Goal: Task Accomplishment & Management: Use online tool/utility

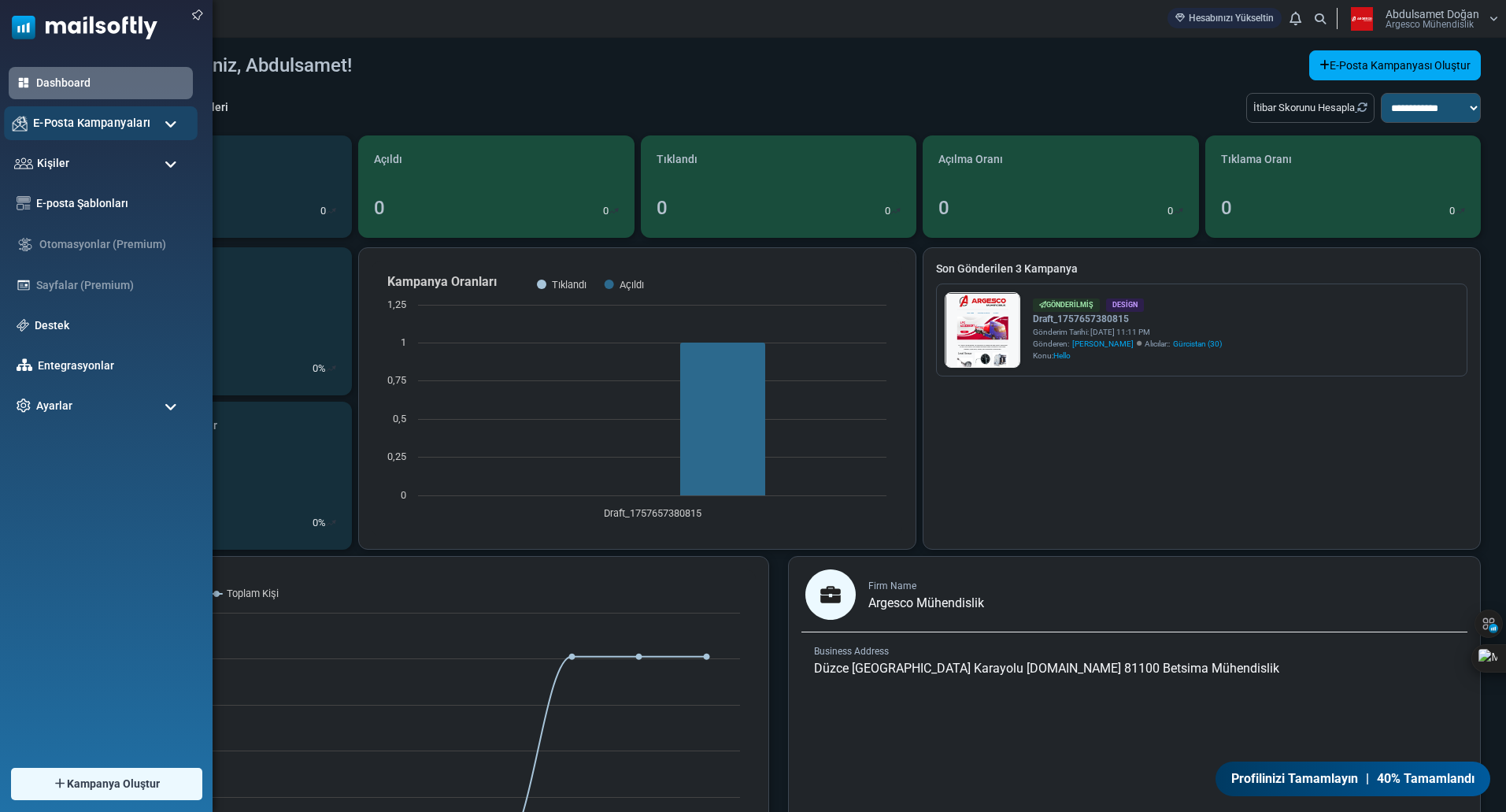
click at [61, 123] on span "E-Posta Kampanyaları" at bounding box center [92, 122] width 117 height 17
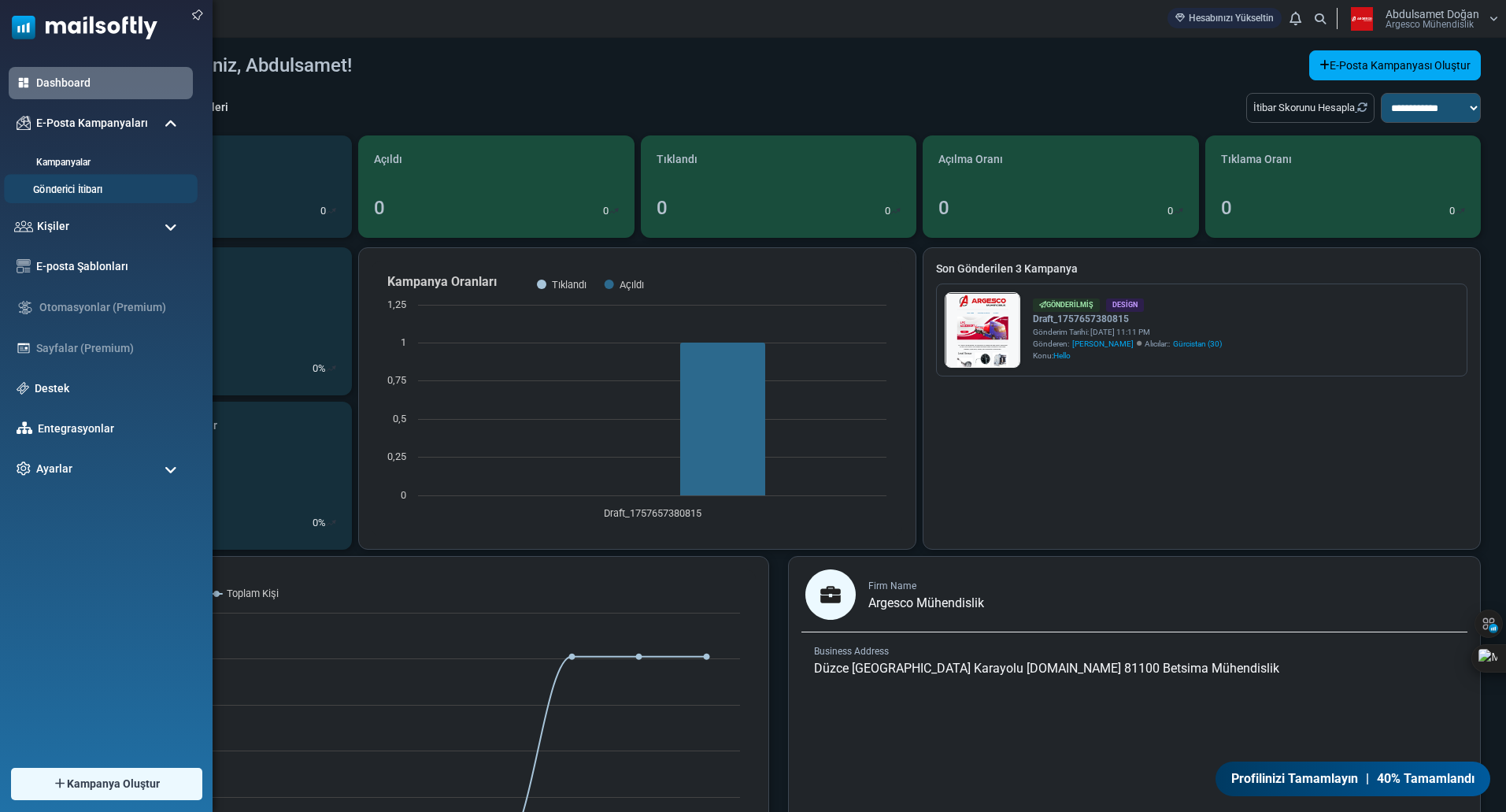
click at [53, 174] on li "Gönderici İtibarı" at bounding box center [100, 189] width 193 height 29
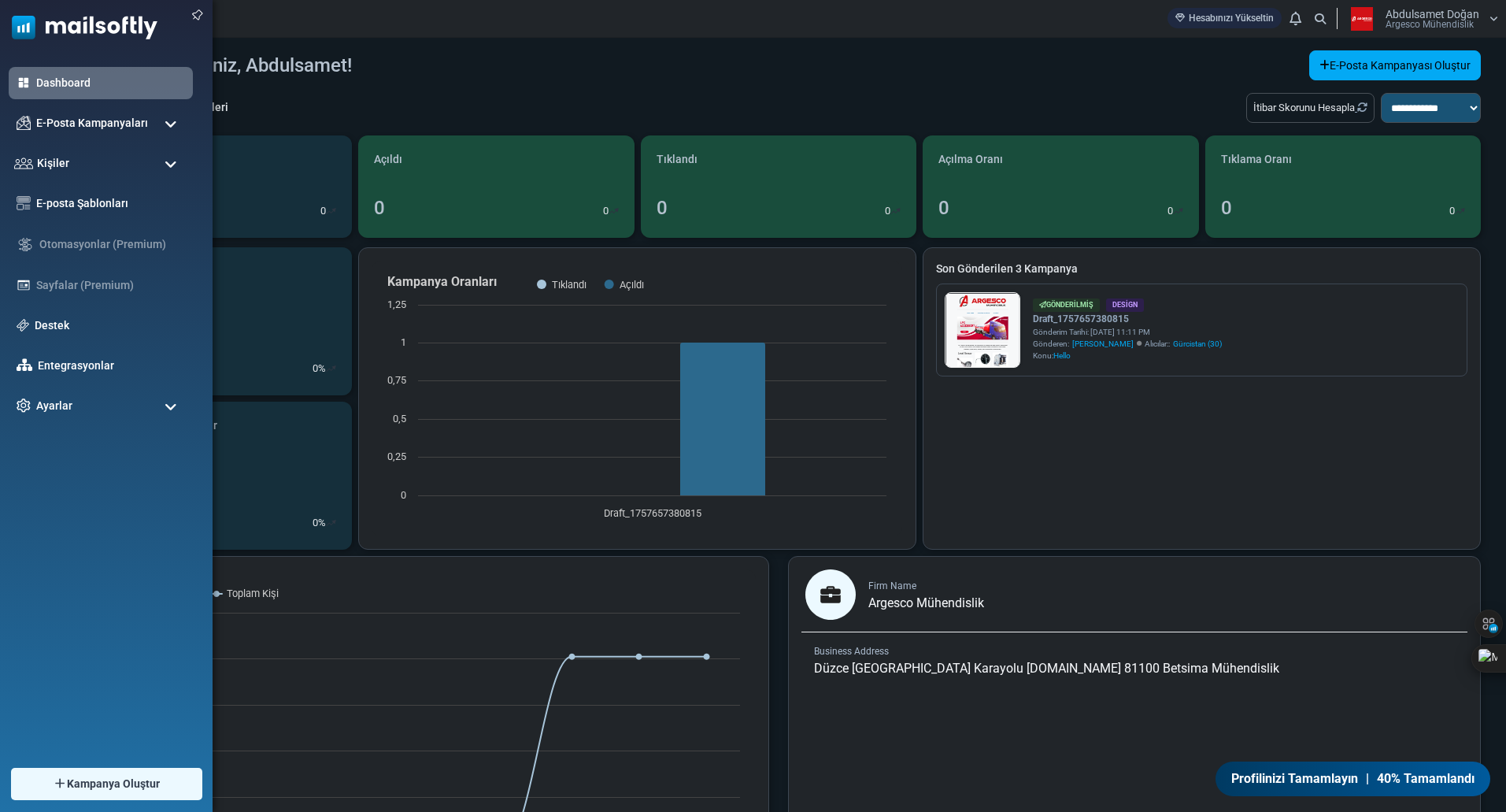
click at [73, 139] on ul "Dashboard E-Posta Kampanyaları Kampanyalar Gönderici İtibarı Kişiler Kişiler Ki…" at bounding box center [102, 244] width 205 height 355
drag, startPoint x: 83, startPoint y: 127, endPoint x: 81, endPoint y: 139, distance: 12.2
click at [83, 128] on span "E-Posta Kampanyaları" at bounding box center [92, 122] width 117 height 17
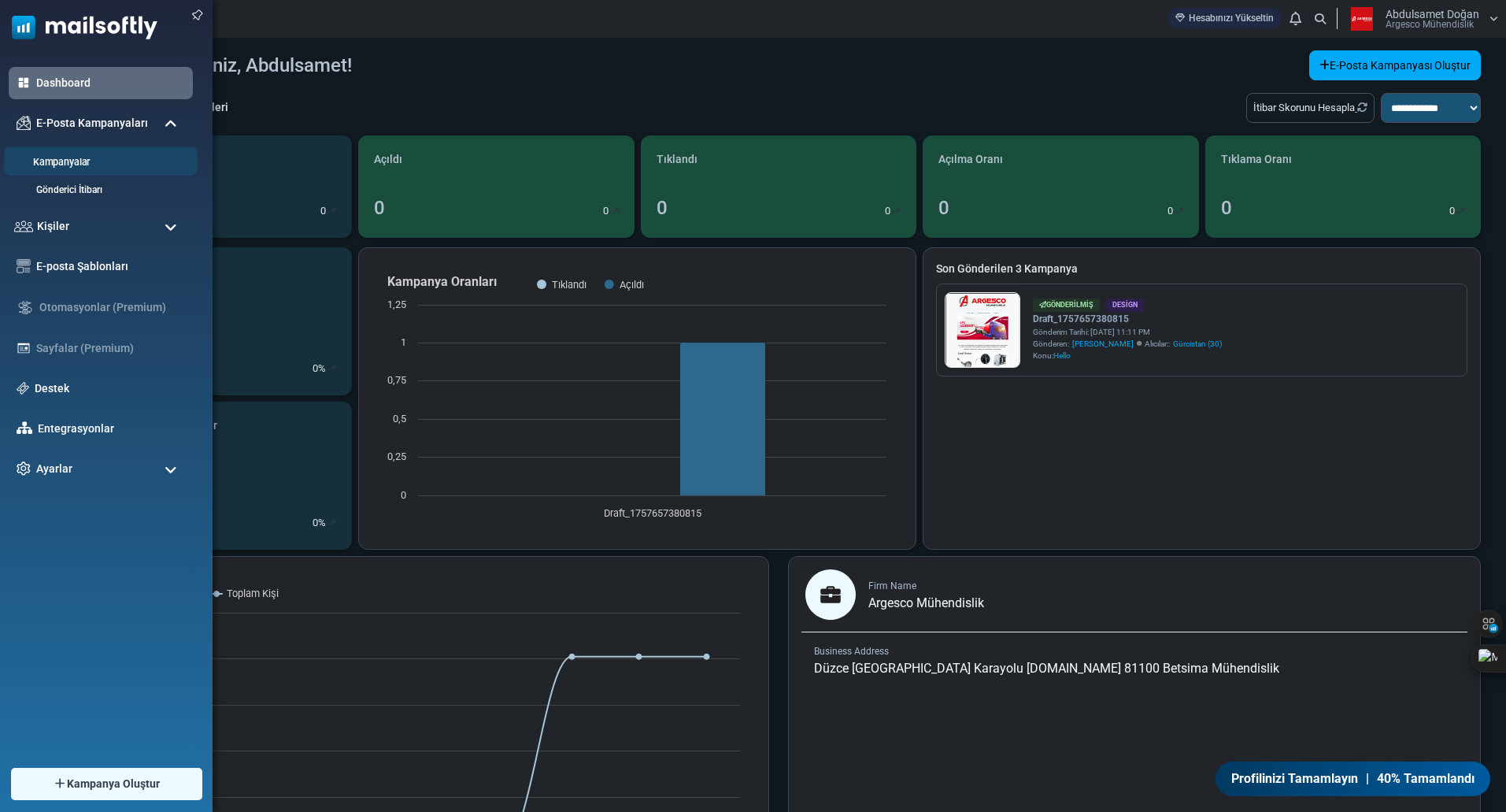
click at [77, 154] on li "Kampanyalar" at bounding box center [100, 161] width 193 height 29
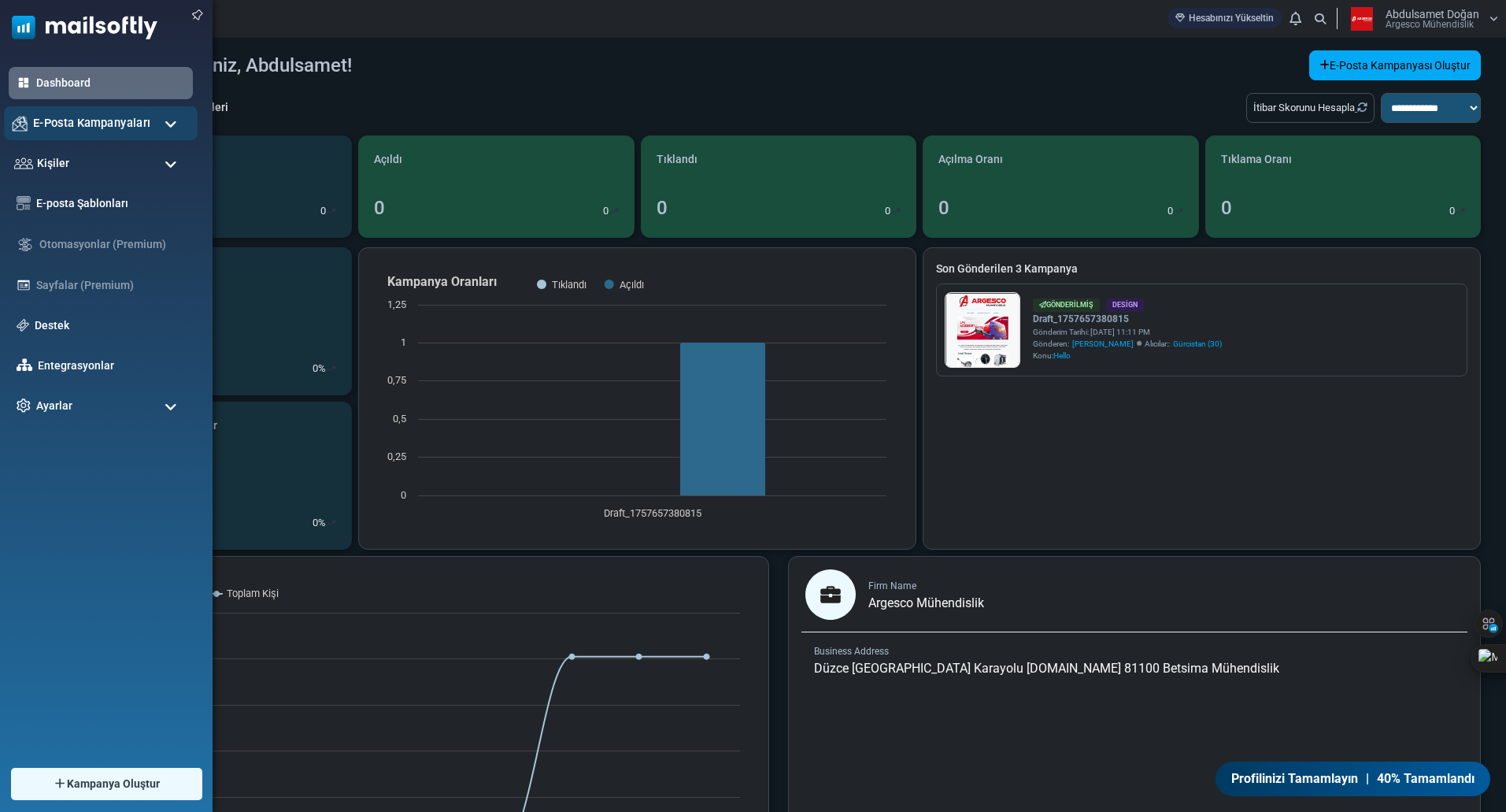
drag, startPoint x: 90, startPoint y: 121, endPoint x: 78, endPoint y: 153, distance: 34.2
click at [91, 122] on span "E-Posta Kampanyaları" at bounding box center [92, 123] width 112 height 16
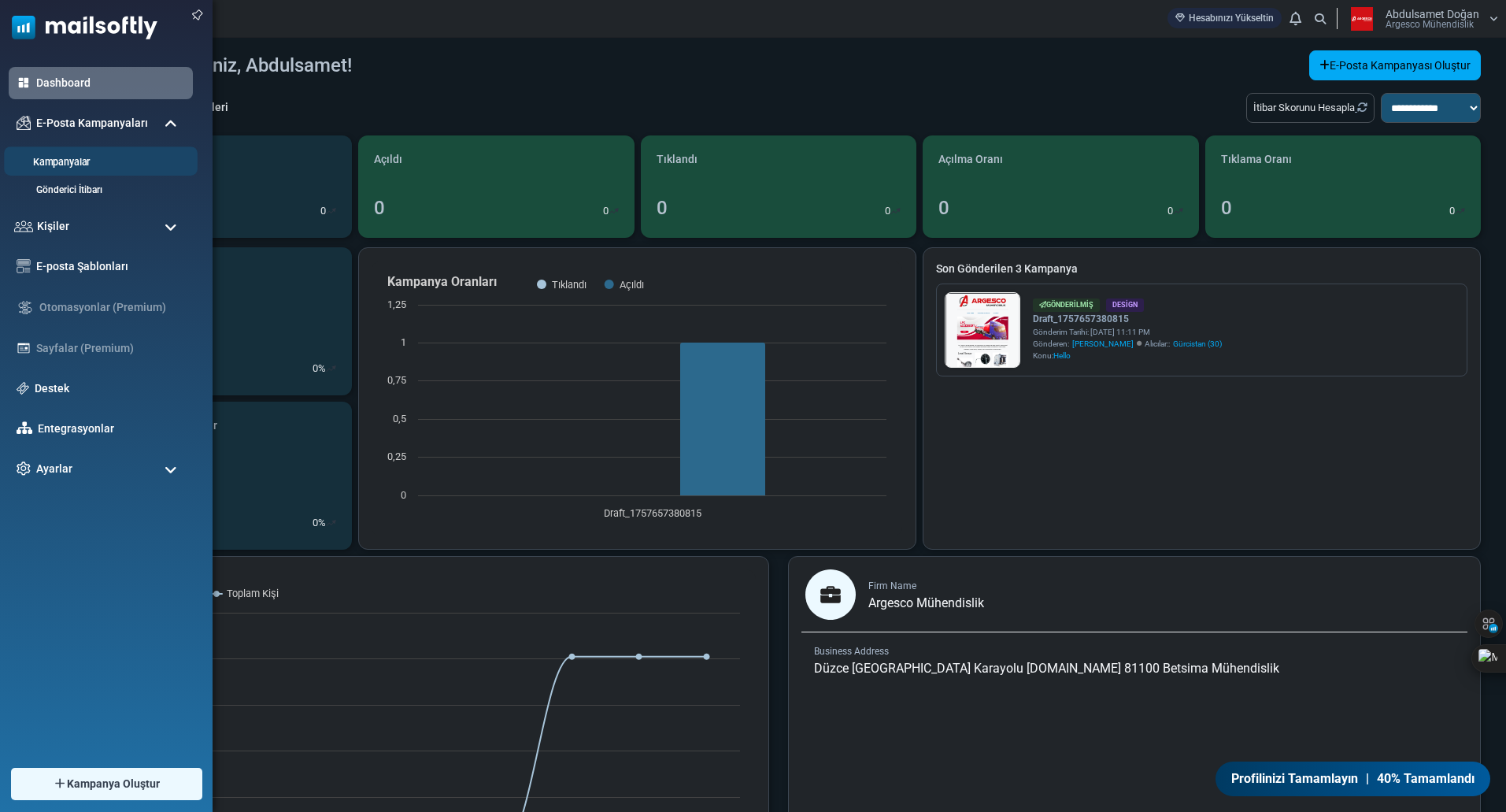
click at [68, 166] on link "Kampanyalar" at bounding box center [98, 163] width 189 height 15
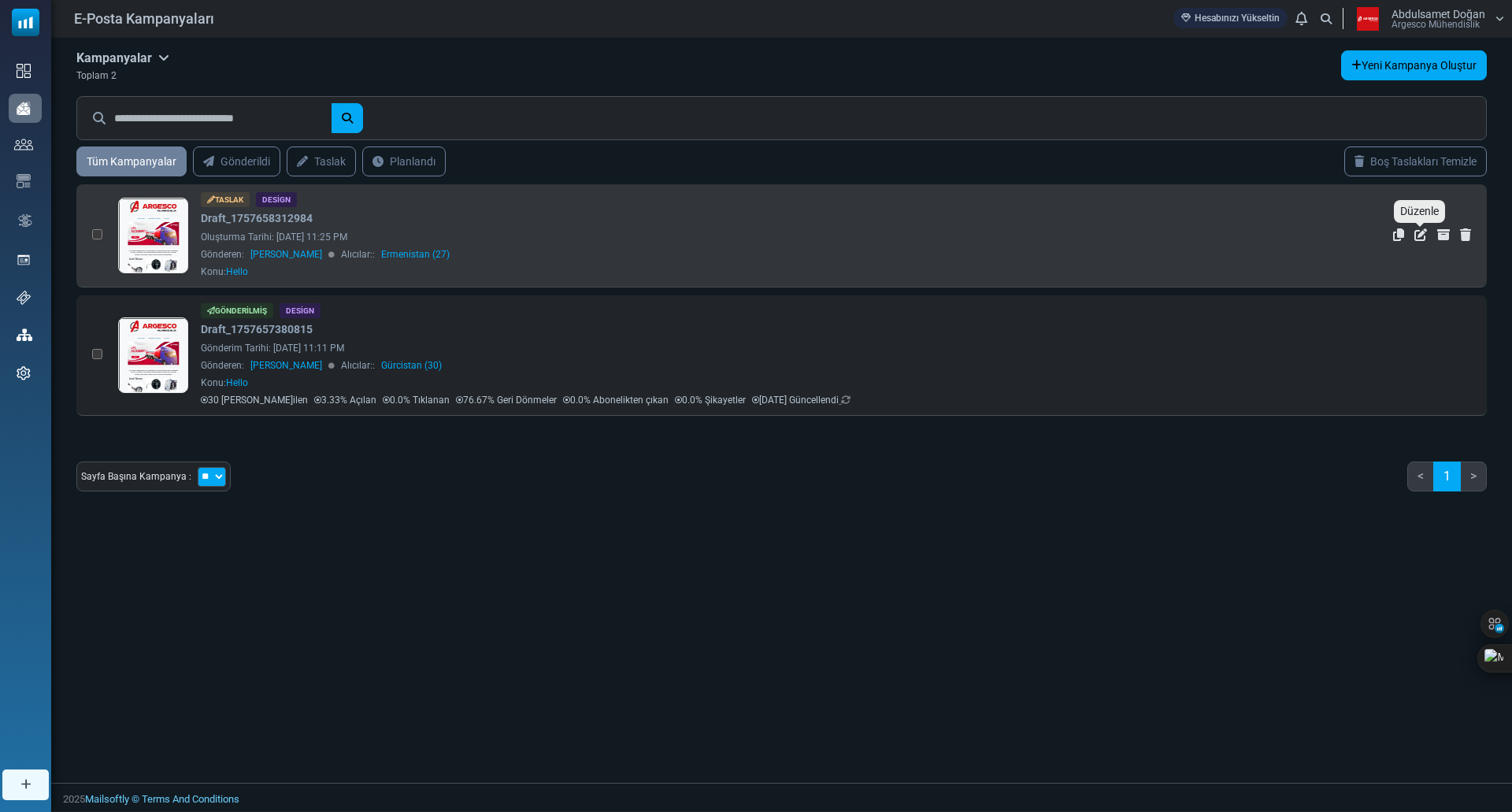
click at [1417, 238] on icon "Düzenle" at bounding box center [1421, 235] width 13 height 13
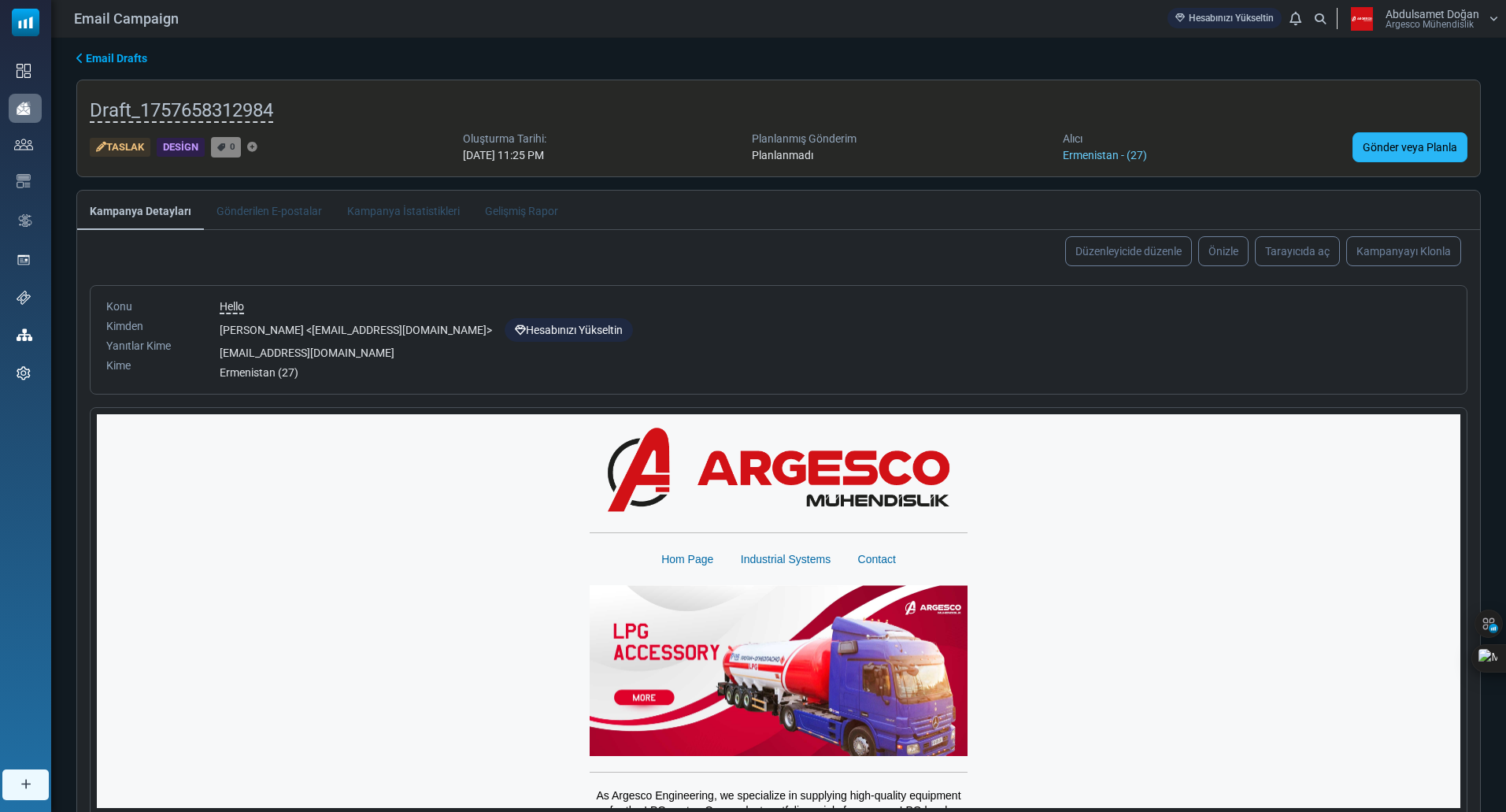
click at [1394, 159] on link "Gönder veya Planla" at bounding box center [1409, 146] width 115 height 30
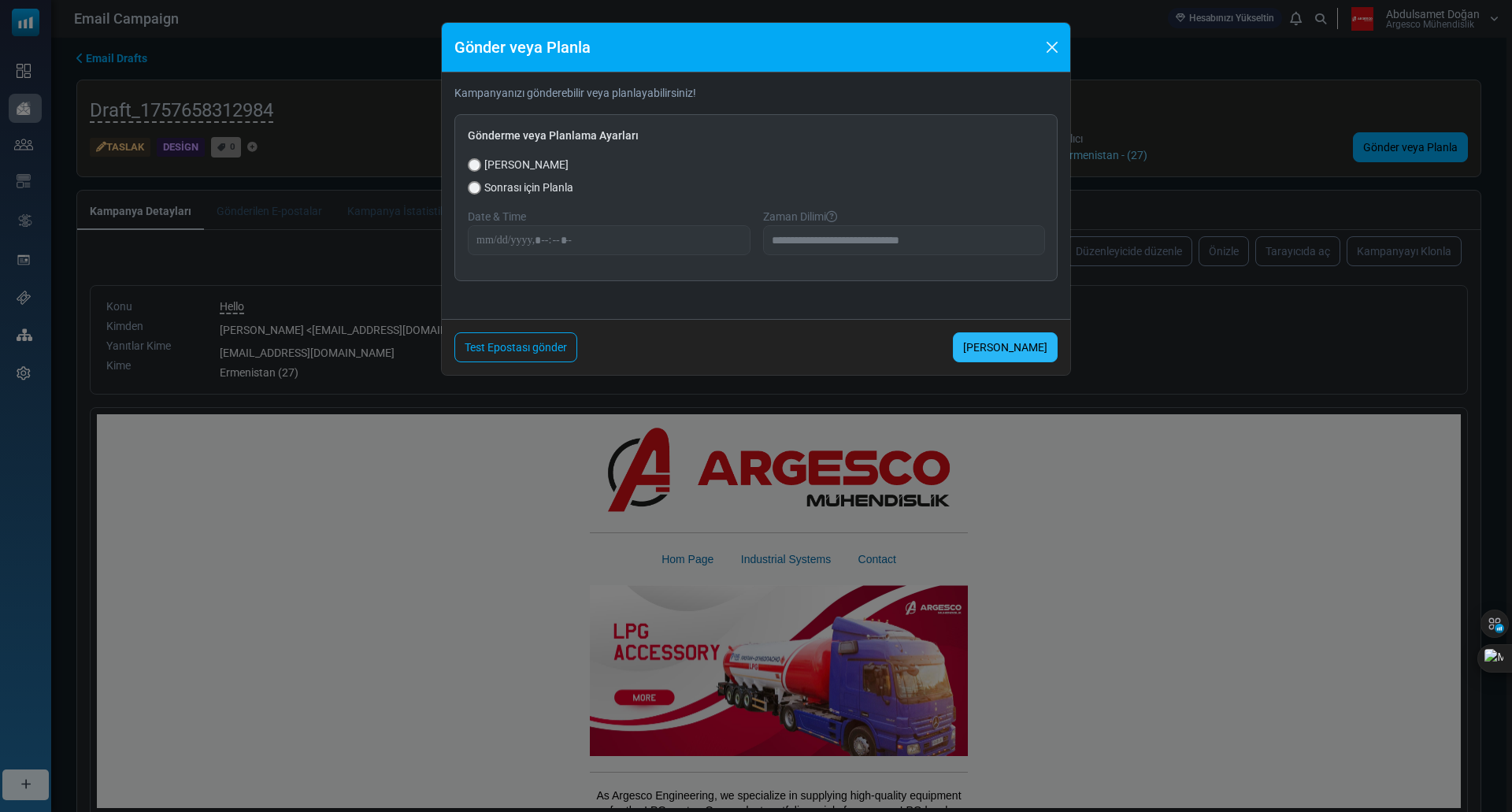
click at [1019, 350] on link "[PERSON_NAME]" at bounding box center [1005, 347] width 105 height 30
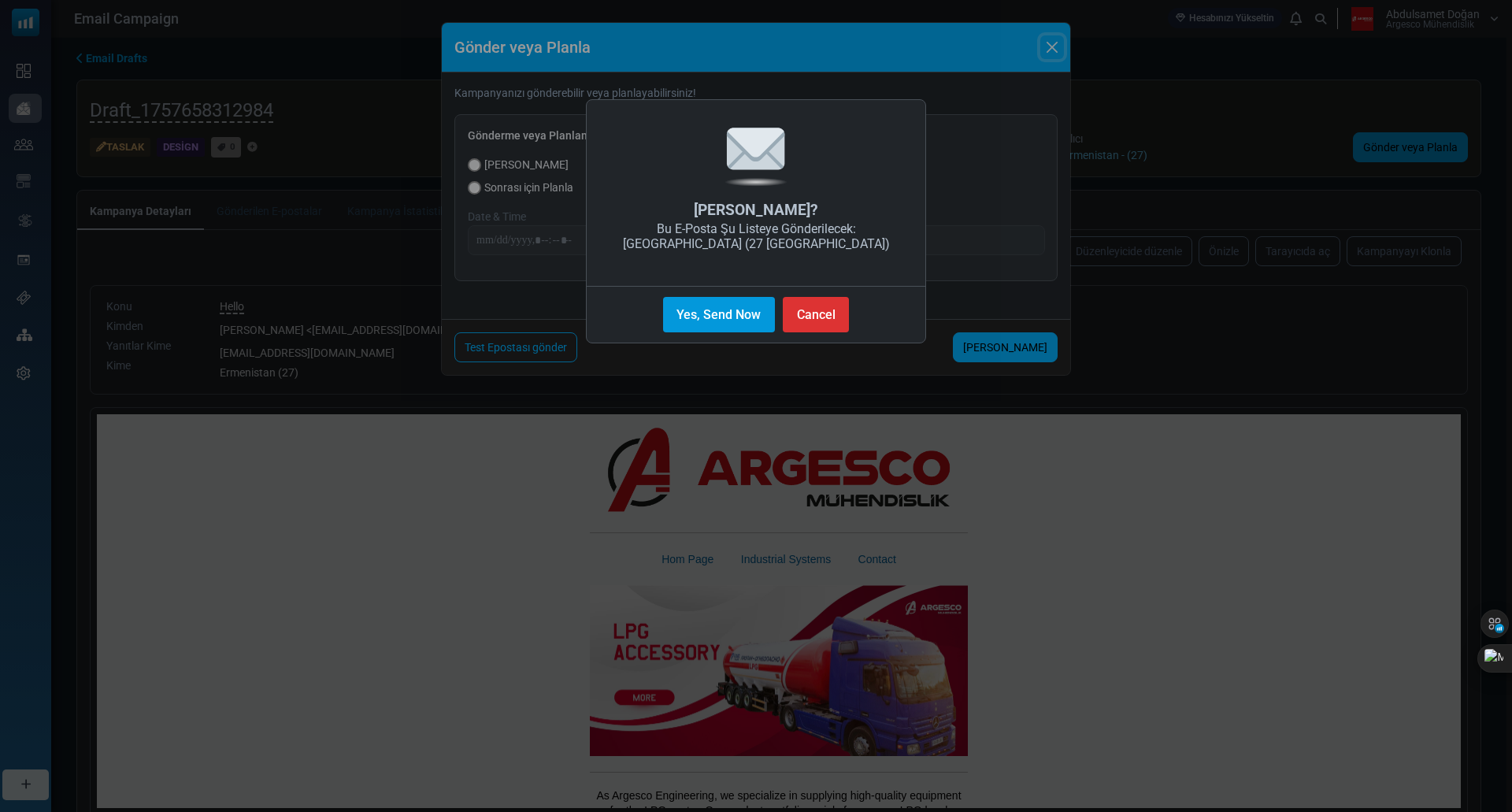
click at [717, 314] on button "Yes, Send Now" at bounding box center [719, 314] width 112 height 35
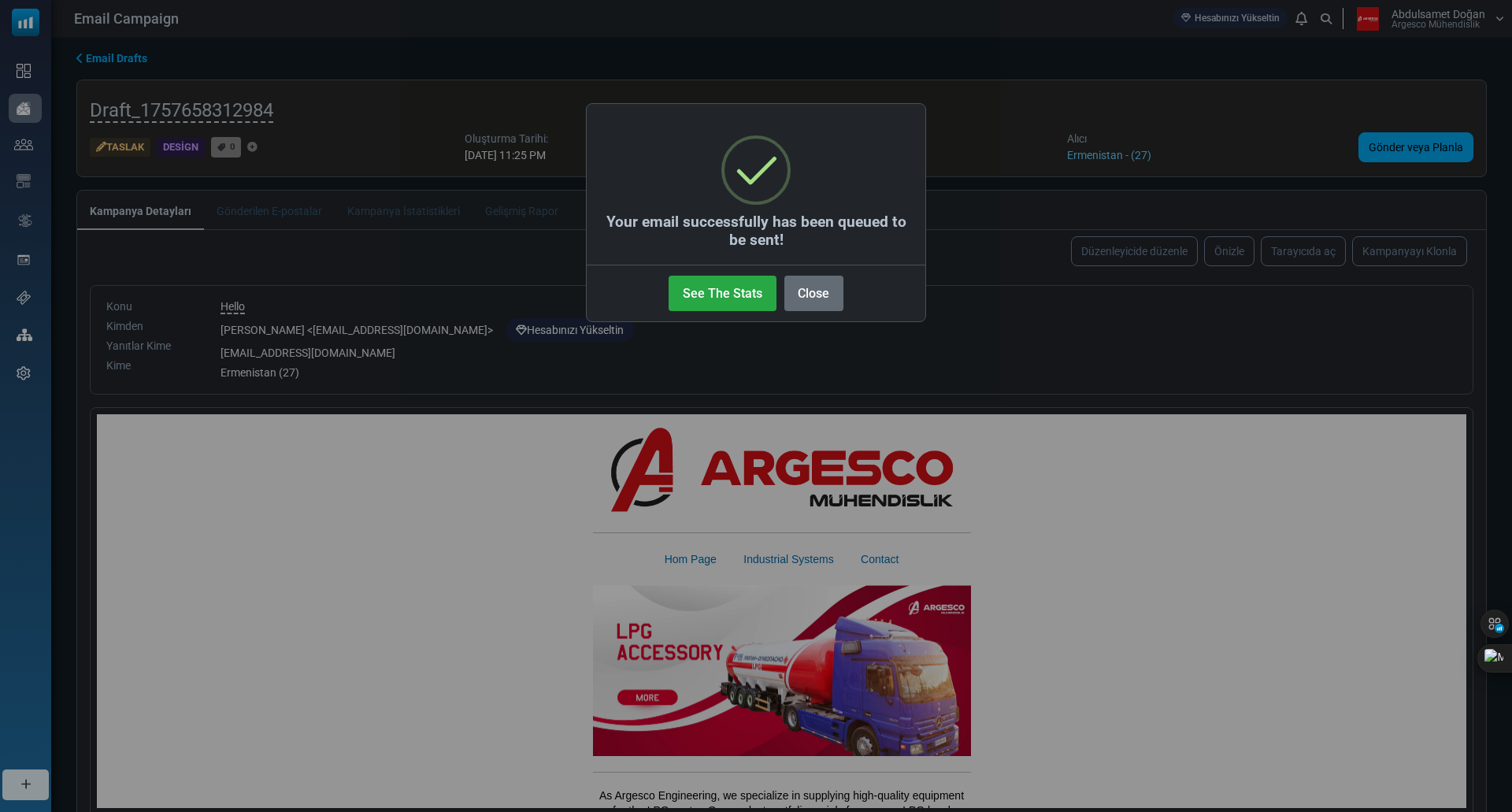
click at [820, 293] on button "Close" at bounding box center [813, 293] width 59 height 35
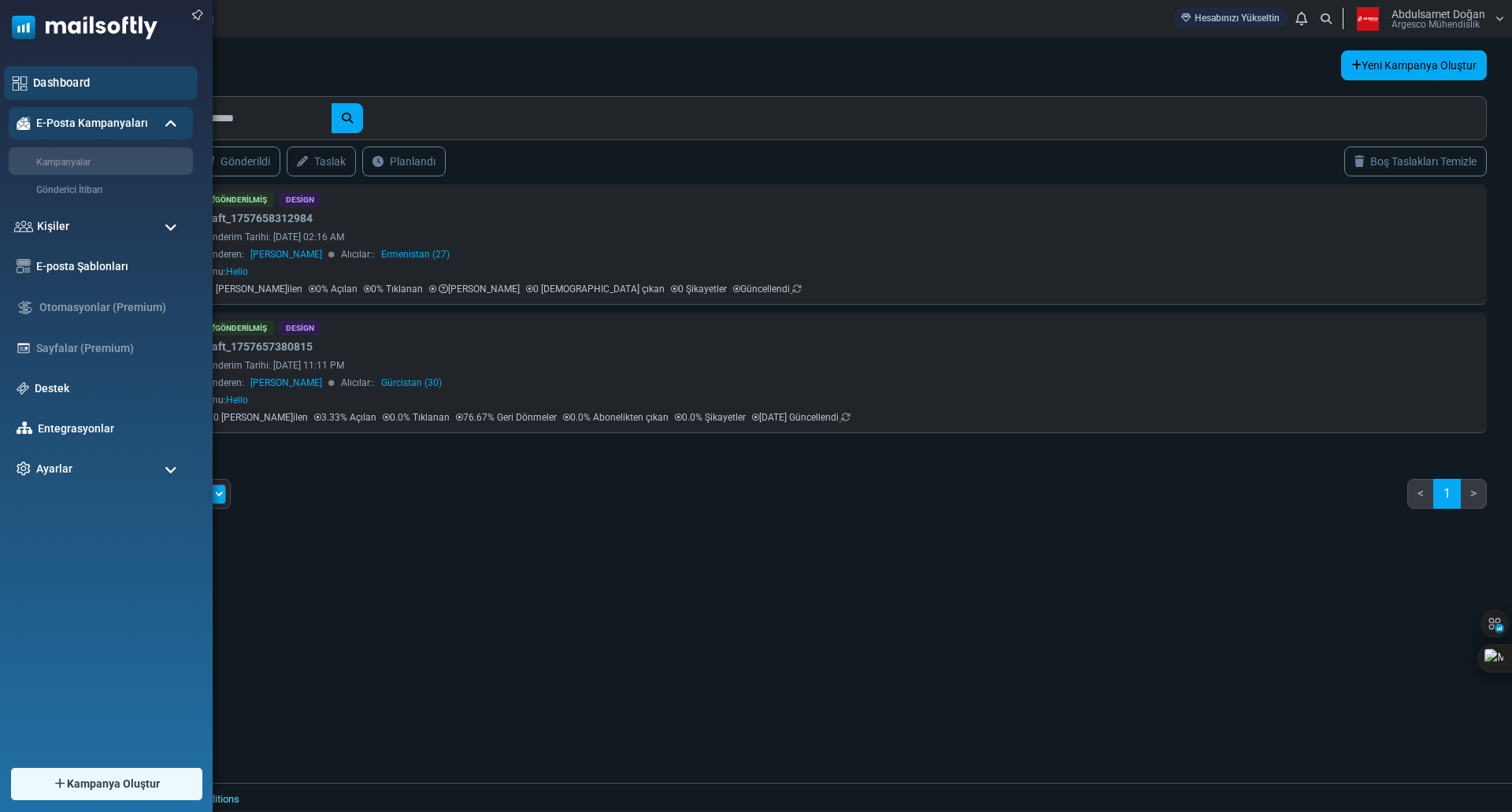
drag, startPoint x: 57, startPoint y: 65, endPoint x: 53, endPoint y: 73, distance: 8.9
click at [56, 68] on div "Dashboard E-Posta Kampanyaları [GEOGRAPHIC_DATA] Gönderici İtibarı Kişiler Kişi…" at bounding box center [106, 397] width 212 height 701
click at [53, 73] on div "Dashboard" at bounding box center [100, 82] width 193 height 33
click at [32, 83] on div "Dashboard" at bounding box center [100, 82] width 193 height 33
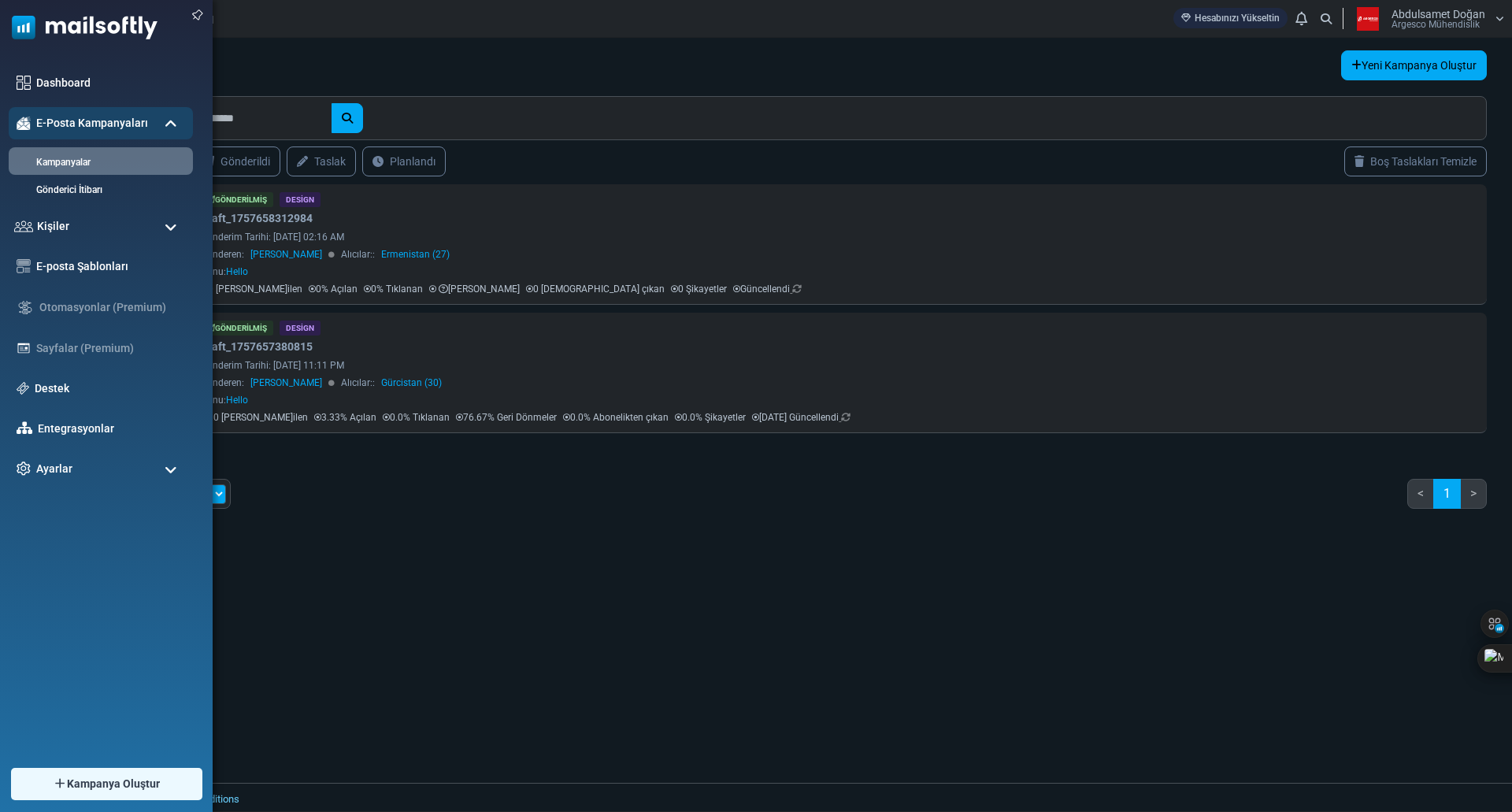
click at [58, 31] on img at bounding box center [79, 23] width 157 height 47
